Goal: Navigation & Orientation: Understand site structure

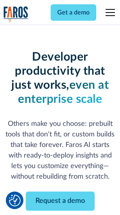
scroll to position [93, 0]
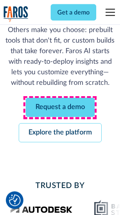
click at [60, 108] on link "Request a demo" at bounding box center [60, 107] width 69 height 19
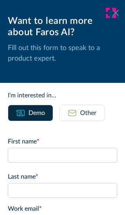
click at [113, 13] on icon at bounding box center [116, 13] width 6 height 6
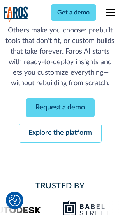
scroll to position [119, 0]
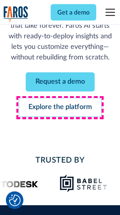
click at [60, 108] on link "Explore the platform" at bounding box center [60, 107] width 83 height 19
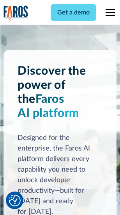
scroll to position [5957, 0]
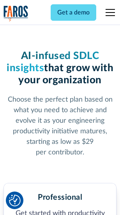
scroll to position [1240, 0]
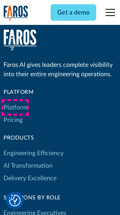
click at [15, 108] on link "Platform" at bounding box center [16, 107] width 24 height 13
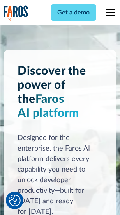
scroll to position [6208, 0]
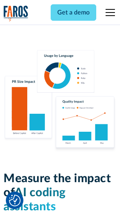
scroll to position [4882, 0]
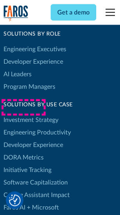
click at [23, 151] on link "DORA Metrics" at bounding box center [24, 157] width 40 height 13
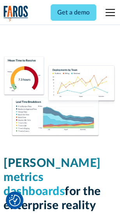
scroll to position [3462, 0]
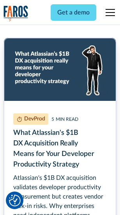
scroll to position [3546, 0]
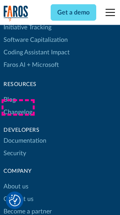
click at [18, 108] on link "Changelog" at bounding box center [18, 112] width 29 height 13
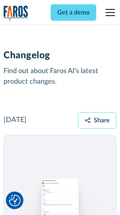
scroll to position [9589, 0]
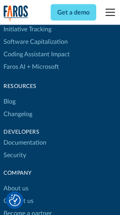
click at [16, 183] on link "About us" at bounding box center [16, 189] width 25 height 13
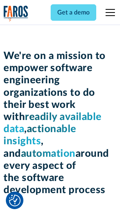
scroll to position [2704, 0]
